Goal: Transaction & Acquisition: Book appointment/travel/reservation

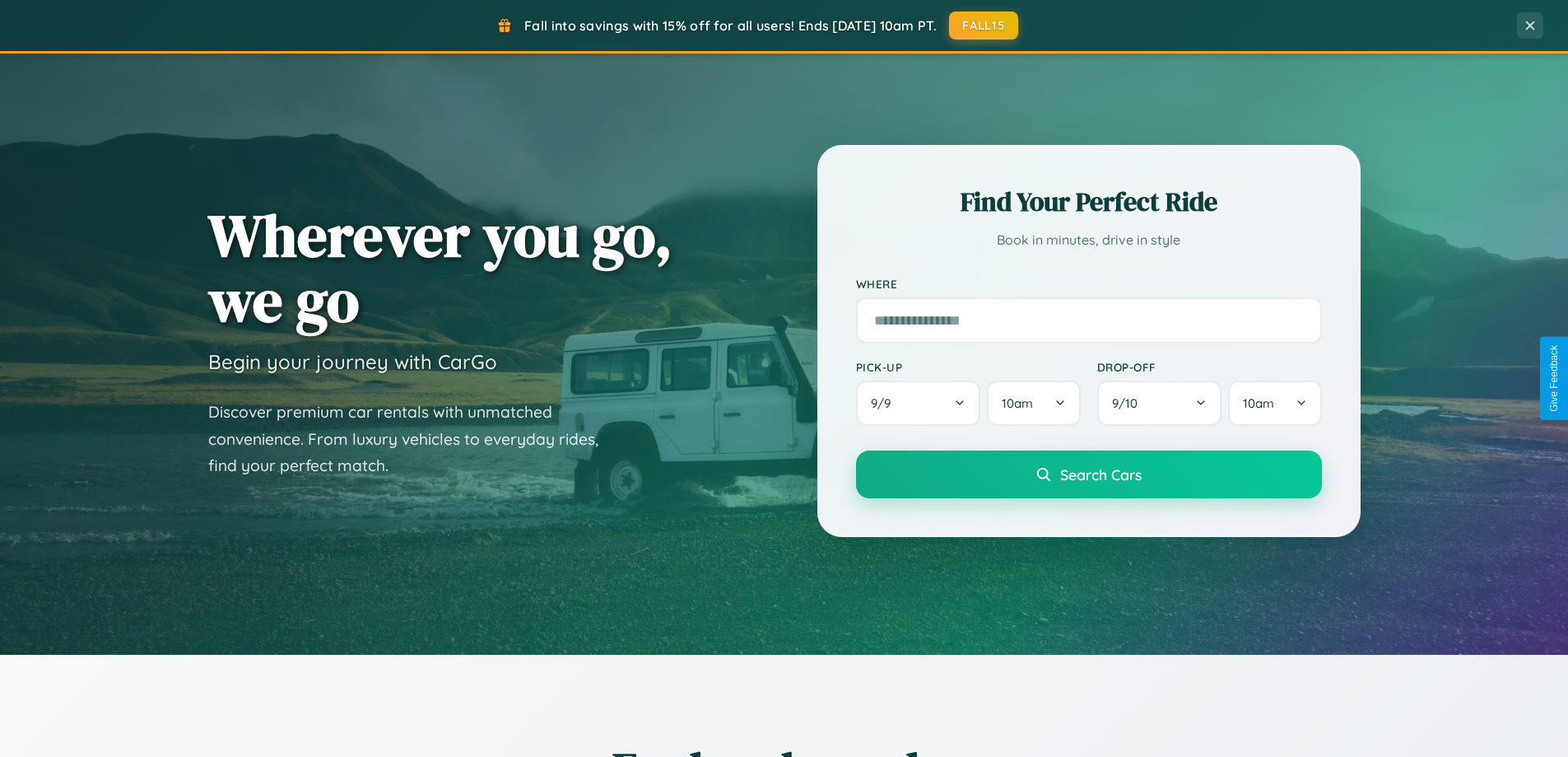
scroll to position [1450, 0]
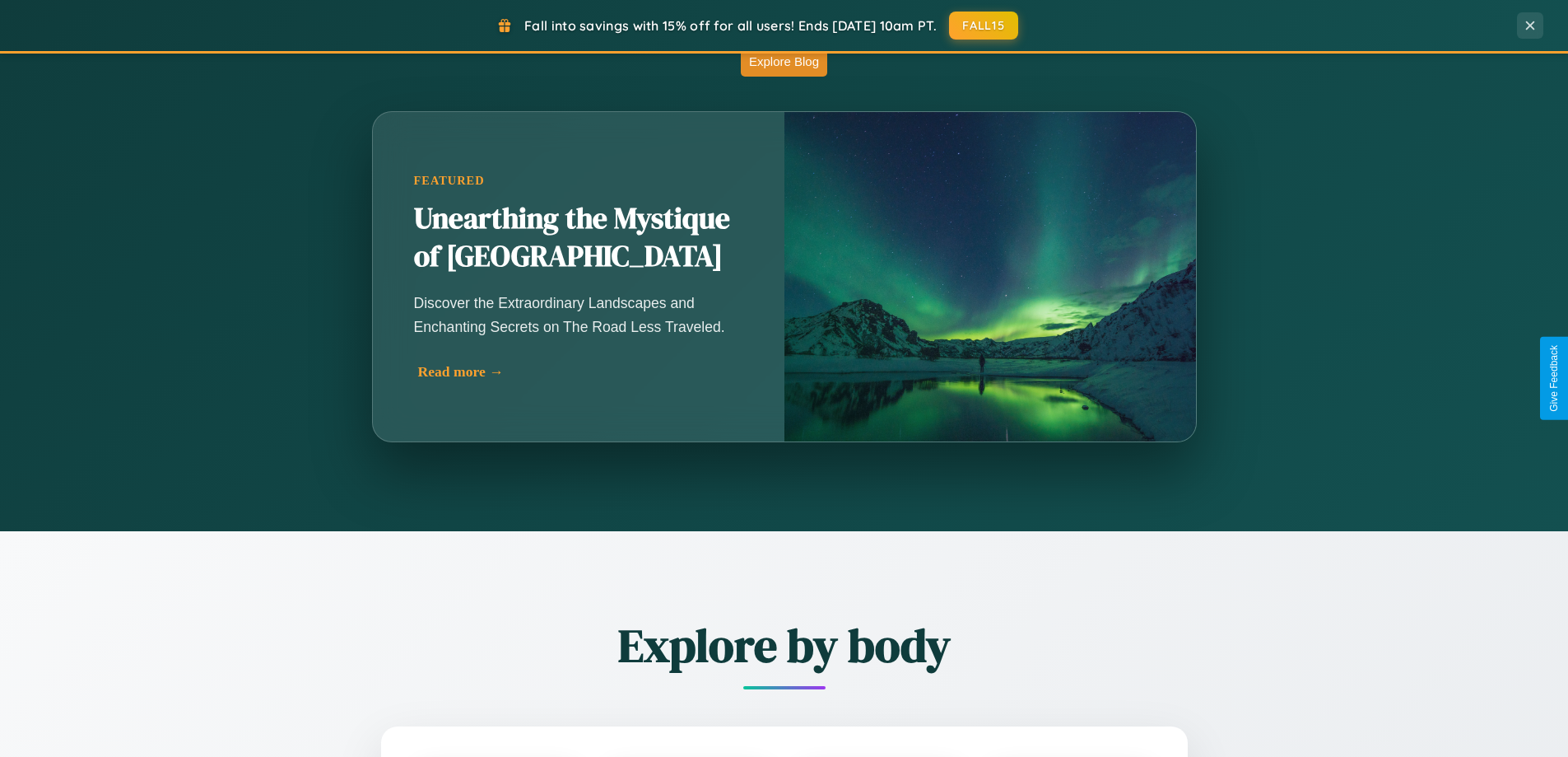
click at [579, 372] on div "Read more →" at bounding box center [583, 372] width 330 height 17
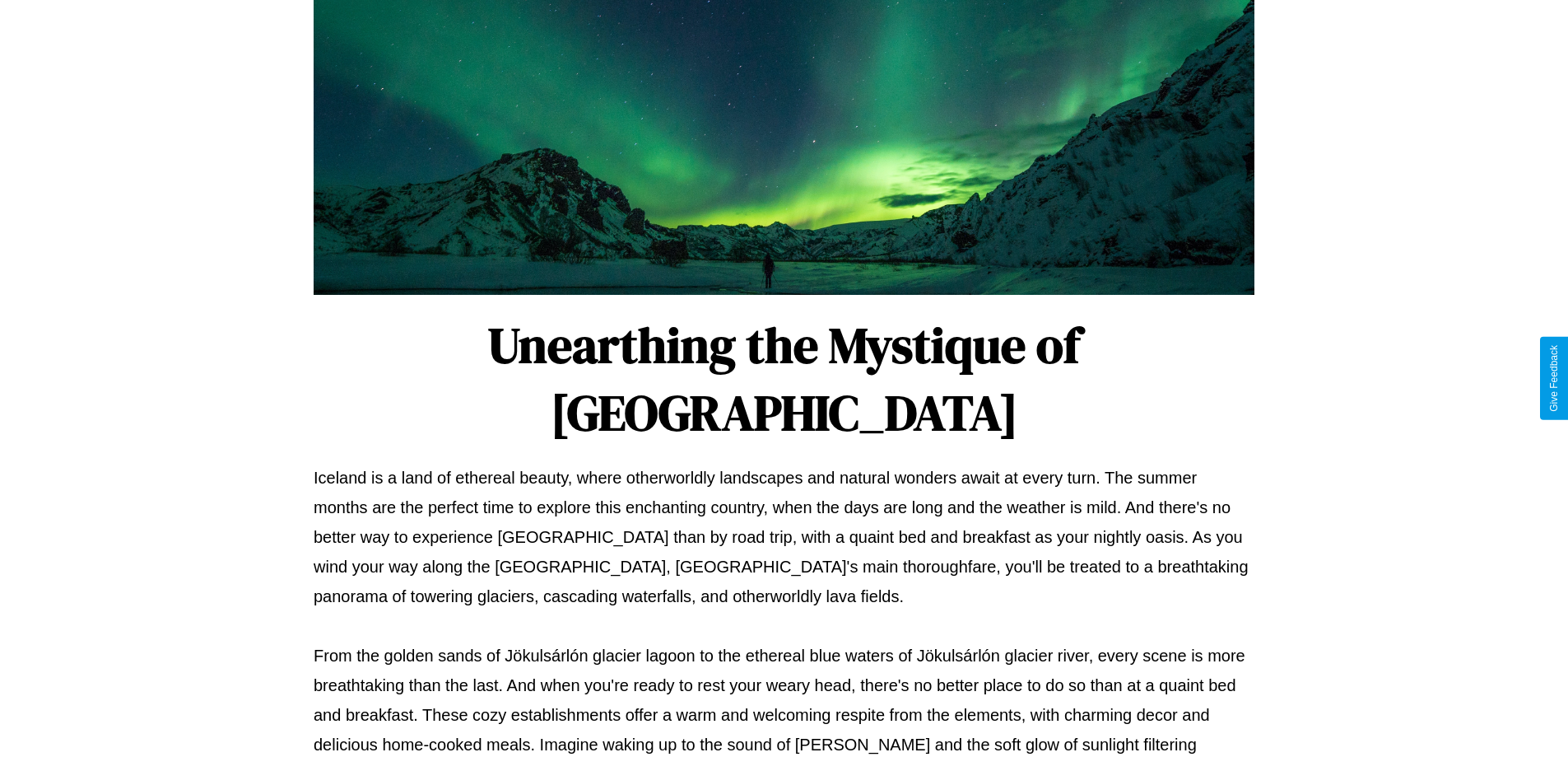
scroll to position [533, 0]
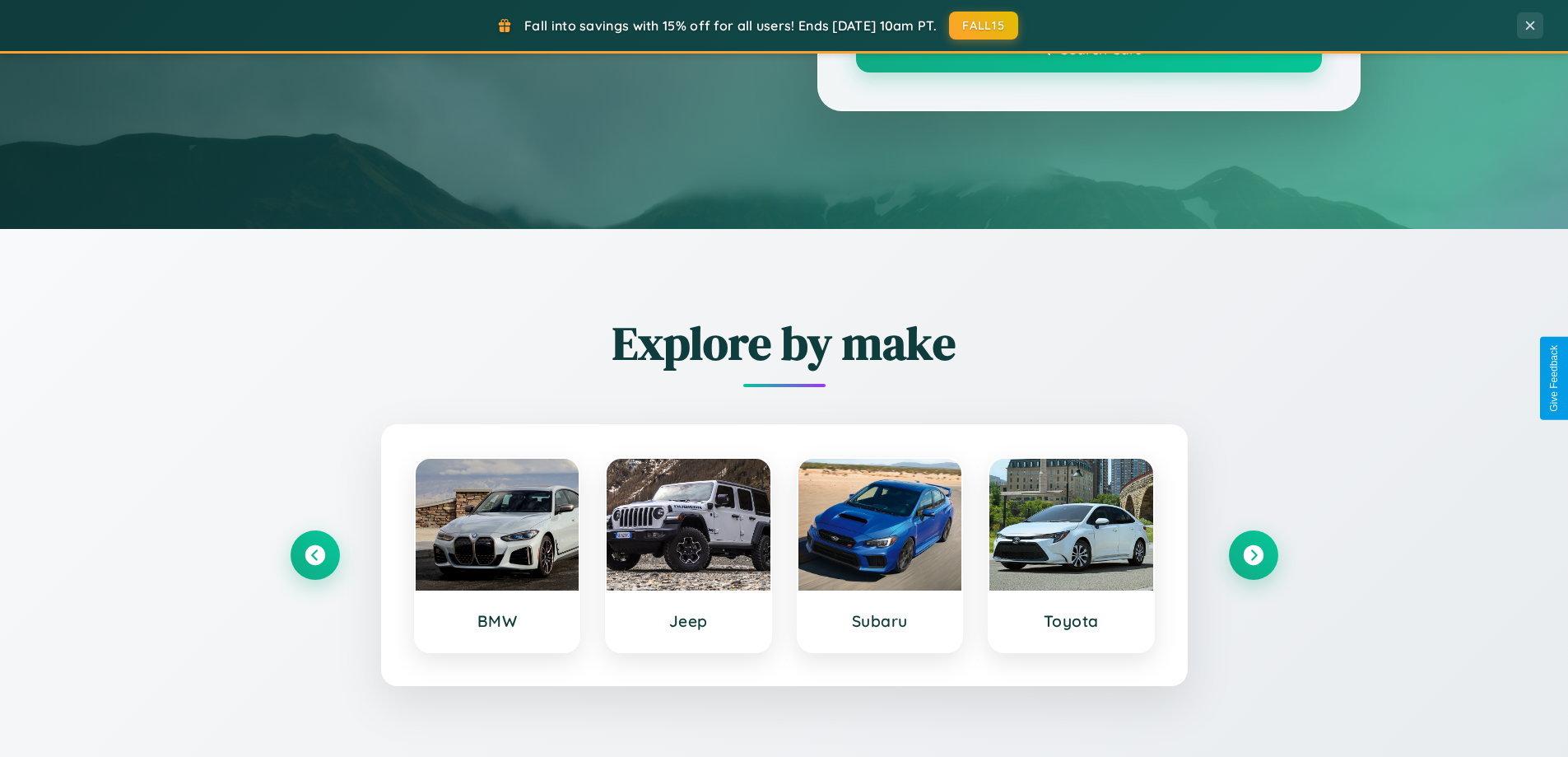
scroll to position [1450, 0]
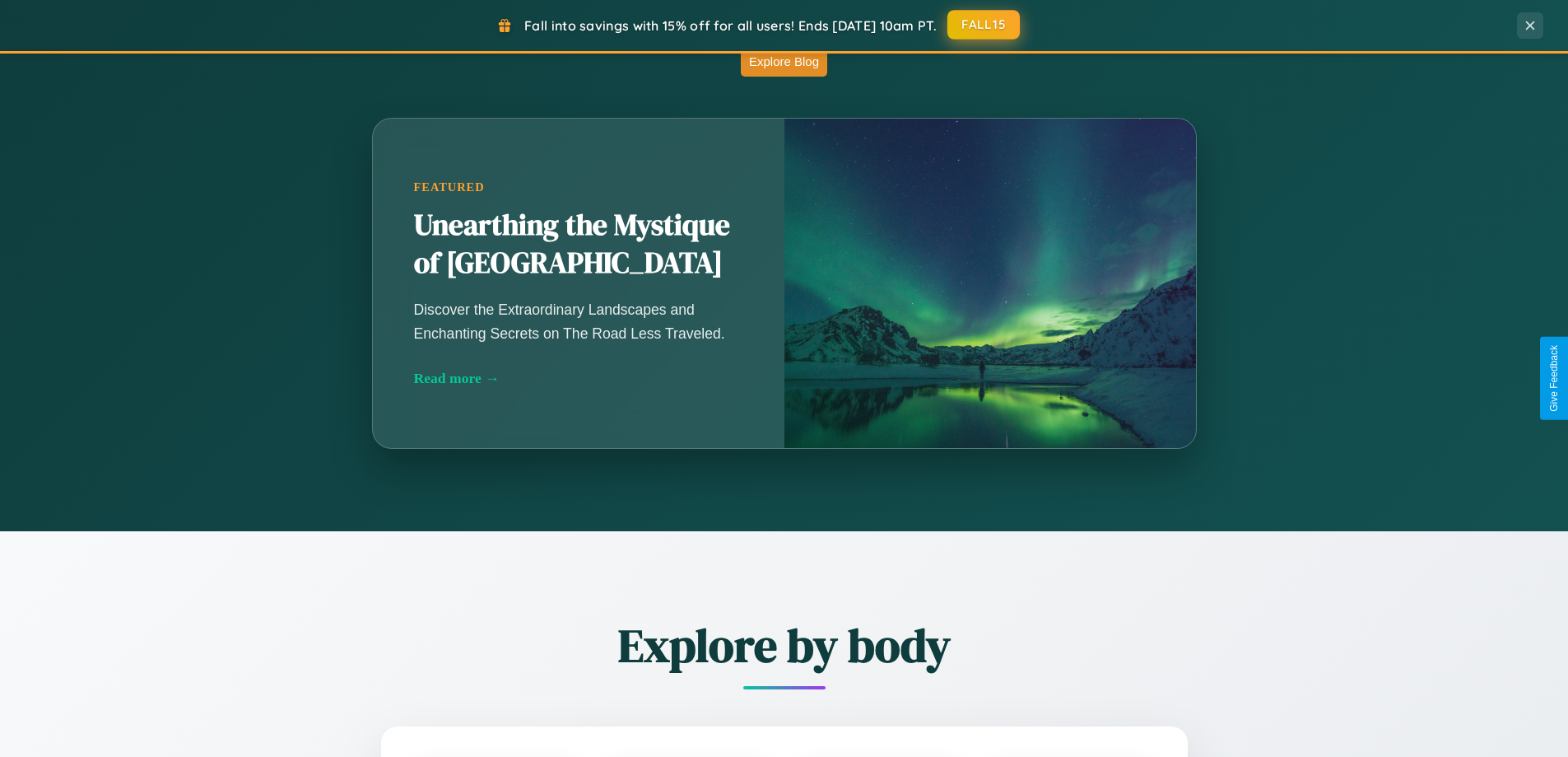
click at [984, 24] on button "FALL15" at bounding box center [984, 24] width 72 height 30
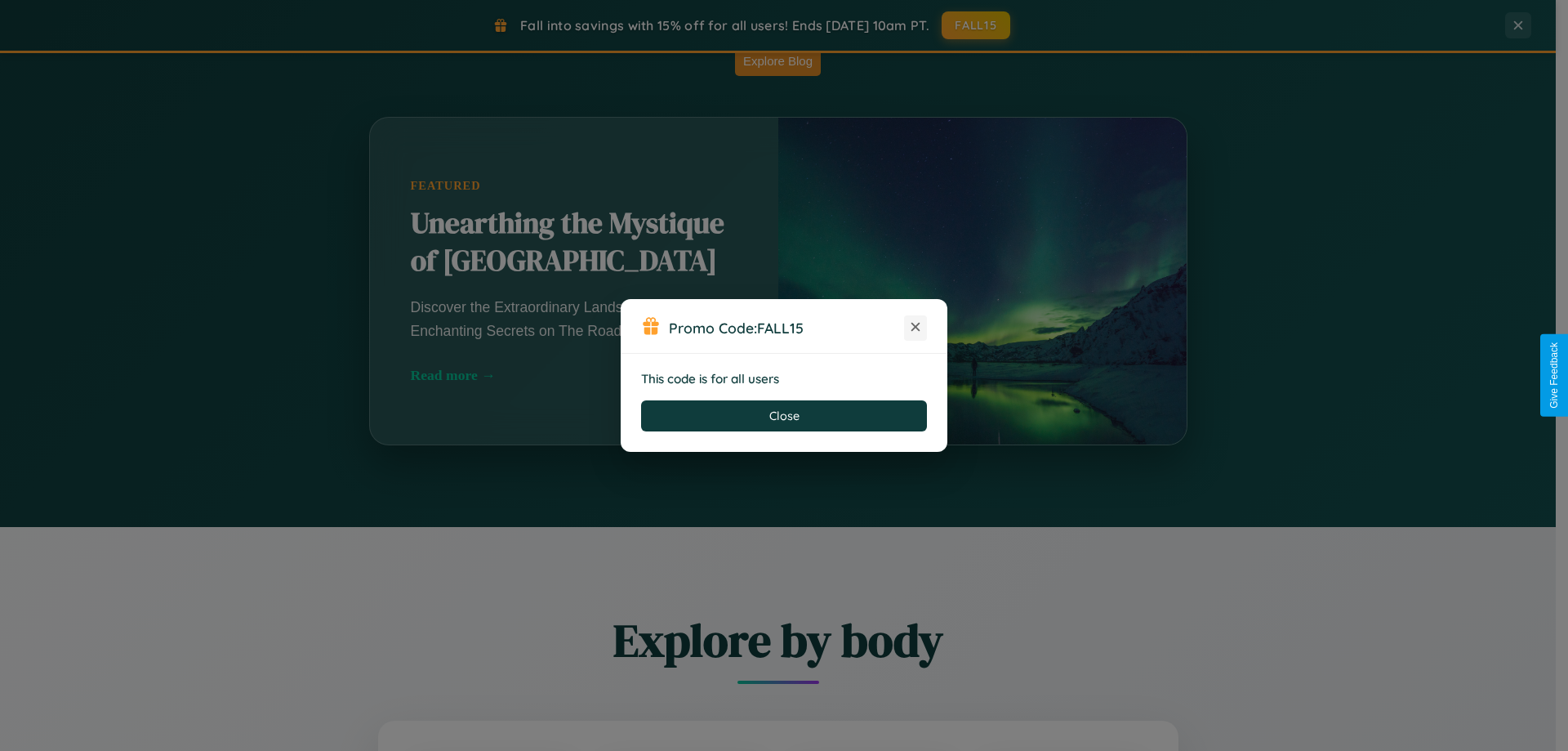
click at [916, 328] on icon at bounding box center [916, 326] width 16 height 16
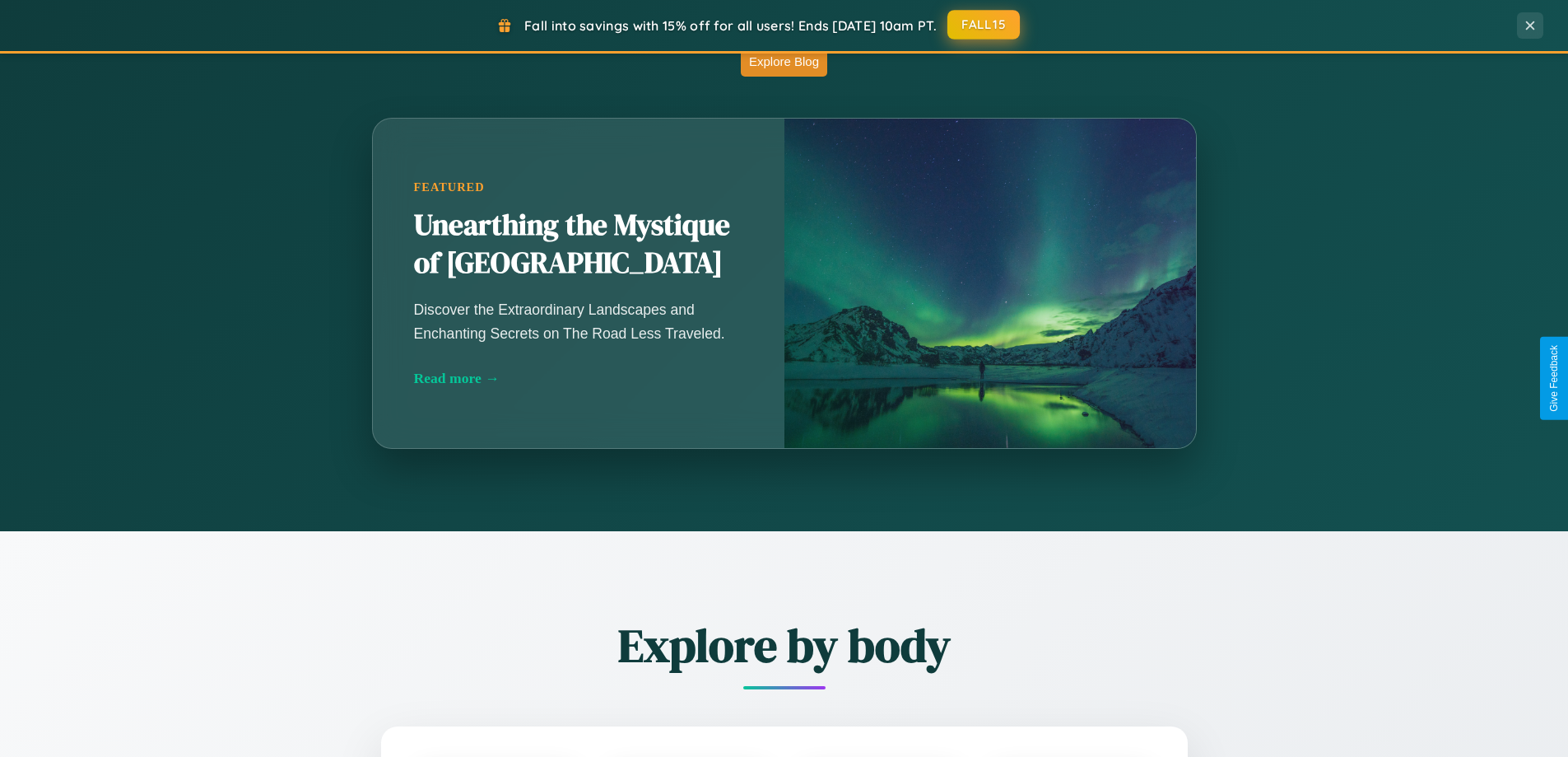
click at [984, 25] on button "FALL15" at bounding box center [984, 24] width 72 height 30
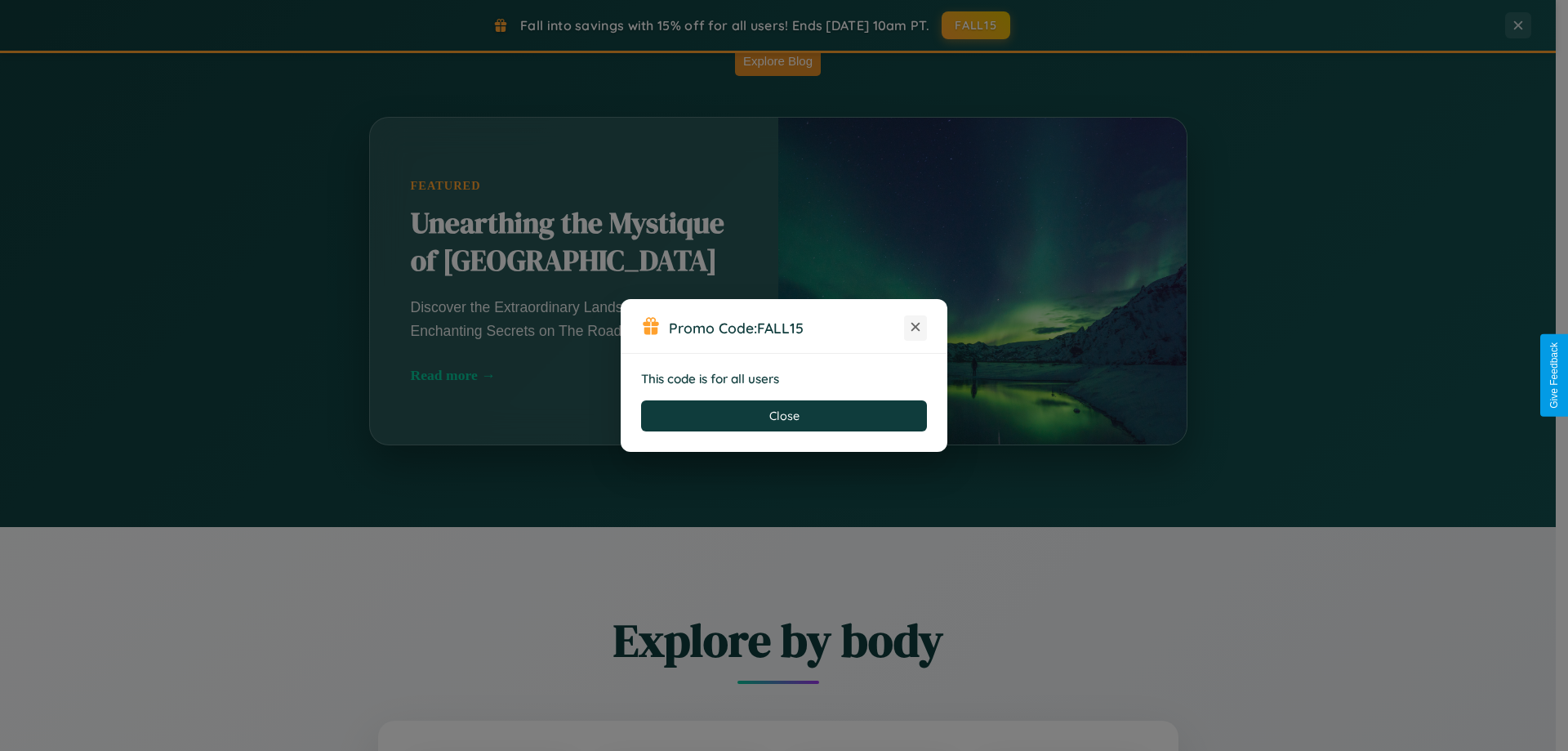
click at [916, 328] on icon at bounding box center [916, 326] width 16 height 16
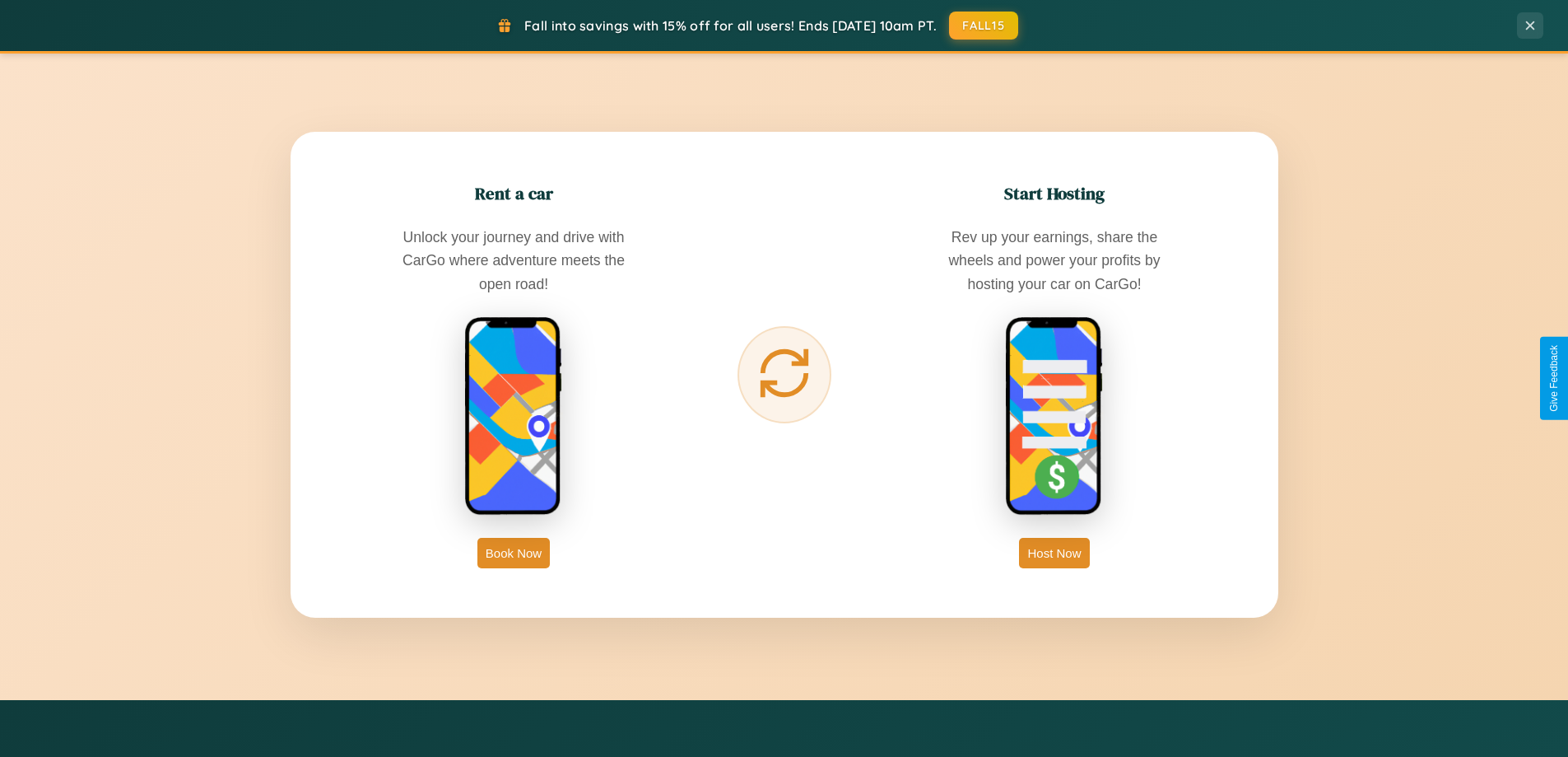
scroll to position [2646, 0]
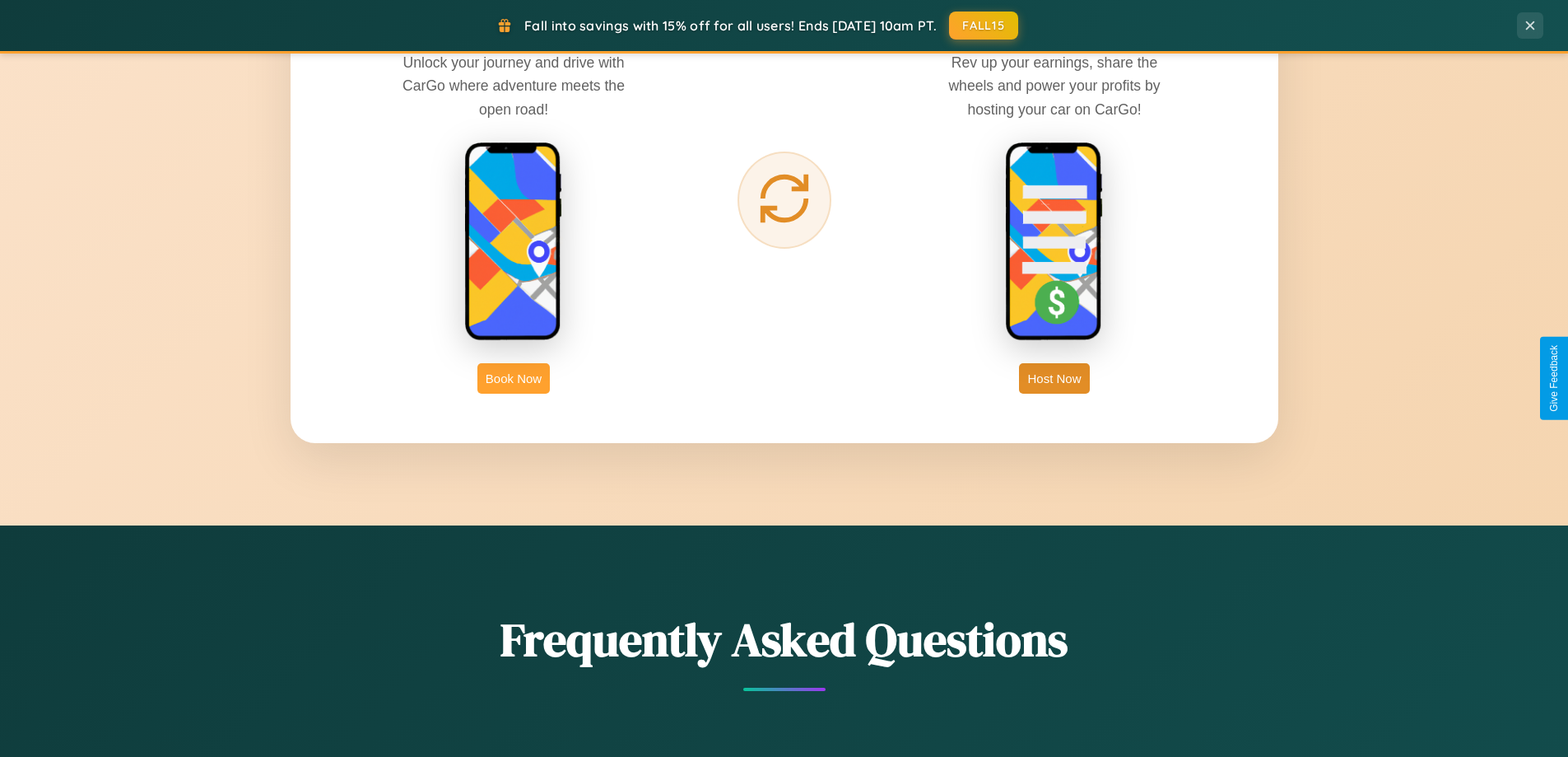
click at [514, 378] on button "Book Now" at bounding box center [513, 378] width 72 height 30
